Goal: Navigation & Orientation: Find specific page/section

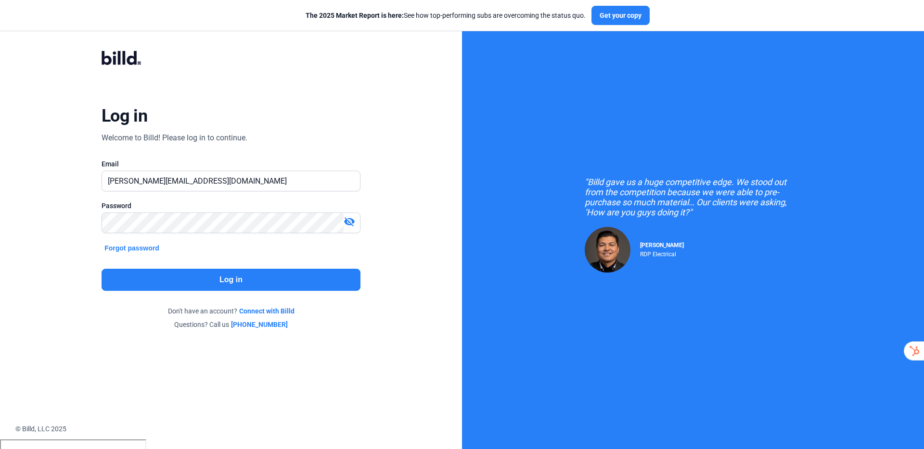
click at [237, 283] on button "Log in" at bounding box center [231, 280] width 259 height 22
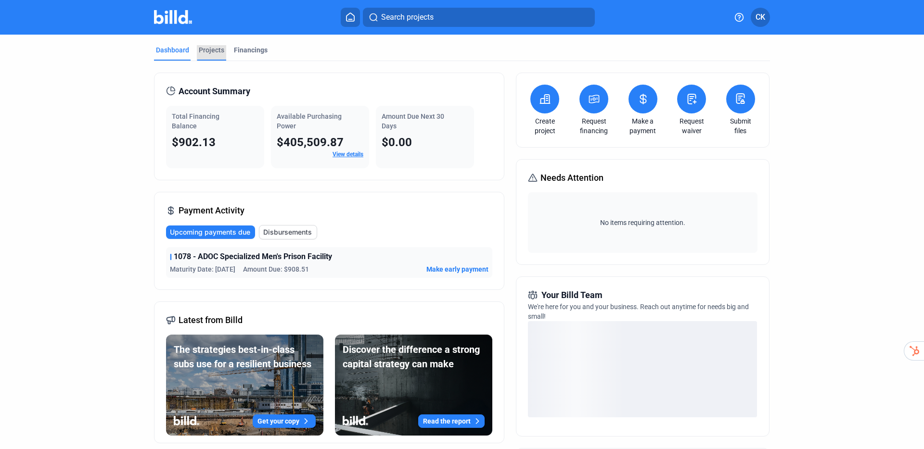
click at [200, 50] on div "Projects" at bounding box center [211, 50] width 25 height 10
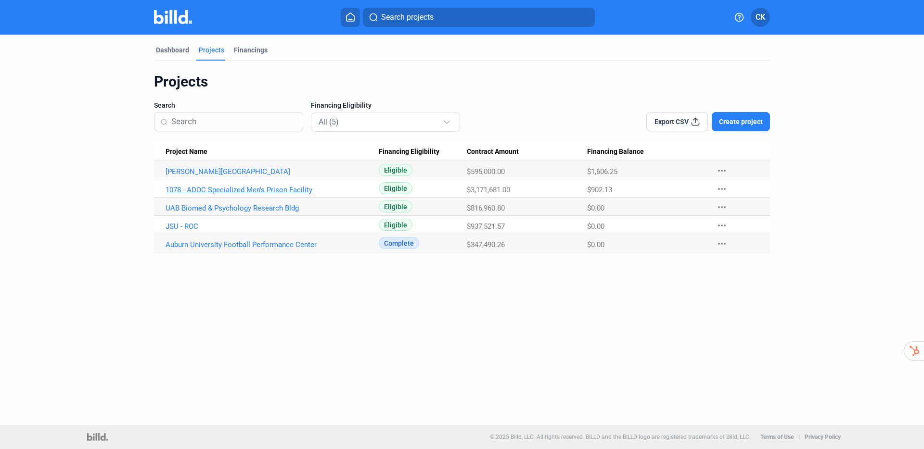
click at [255, 188] on link "1078 - ADOC Specialized Men's Prison Facility" at bounding box center [271, 190] width 213 height 9
